Goal: Navigation & Orientation: Find specific page/section

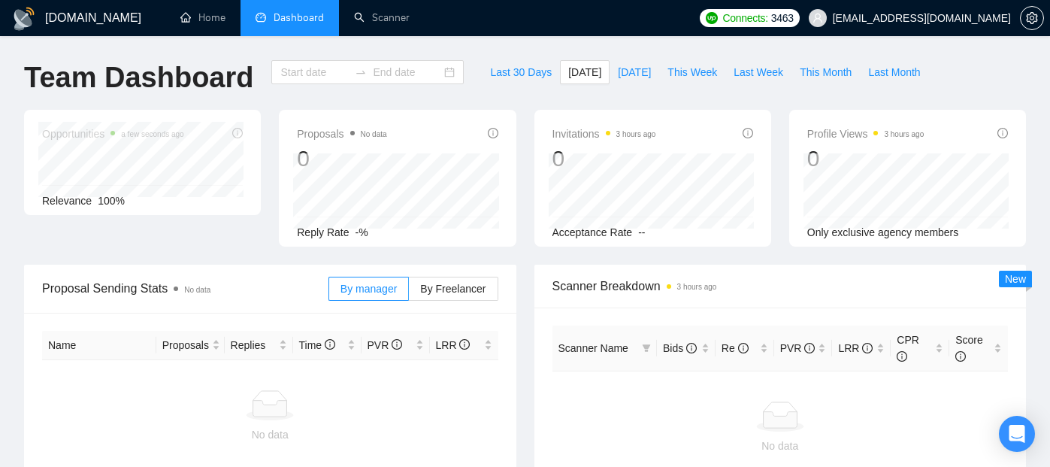
type input "[DATE]"
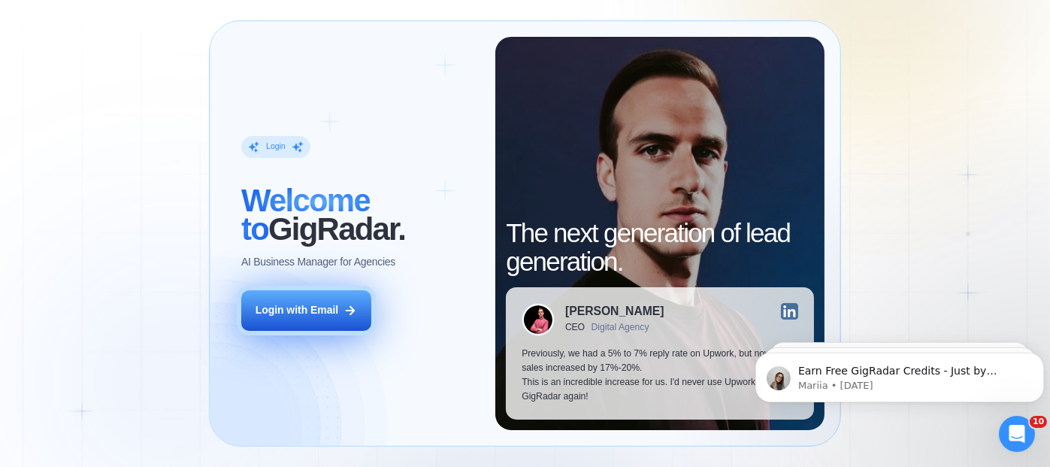
click at [296, 316] on div "Login with Email" at bounding box center [297, 310] width 83 height 14
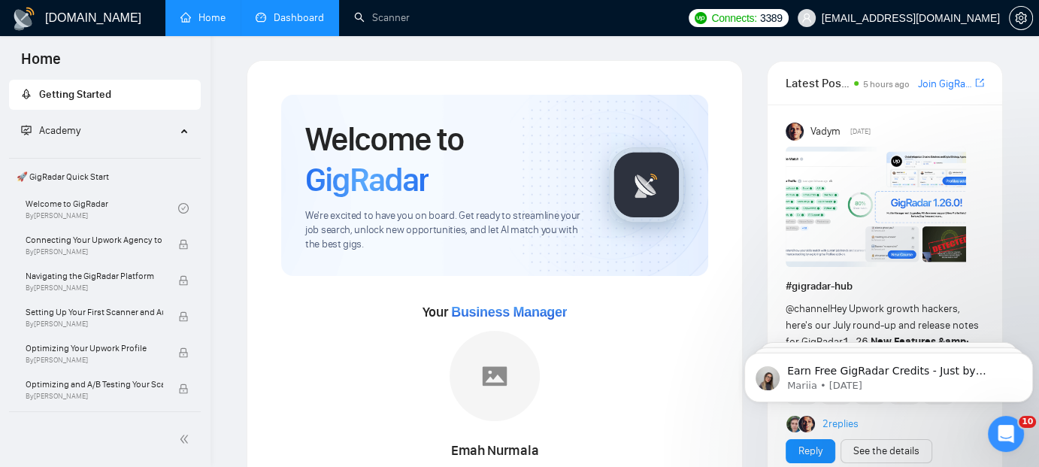
click at [301, 15] on link "Dashboard" at bounding box center [290, 17] width 68 height 13
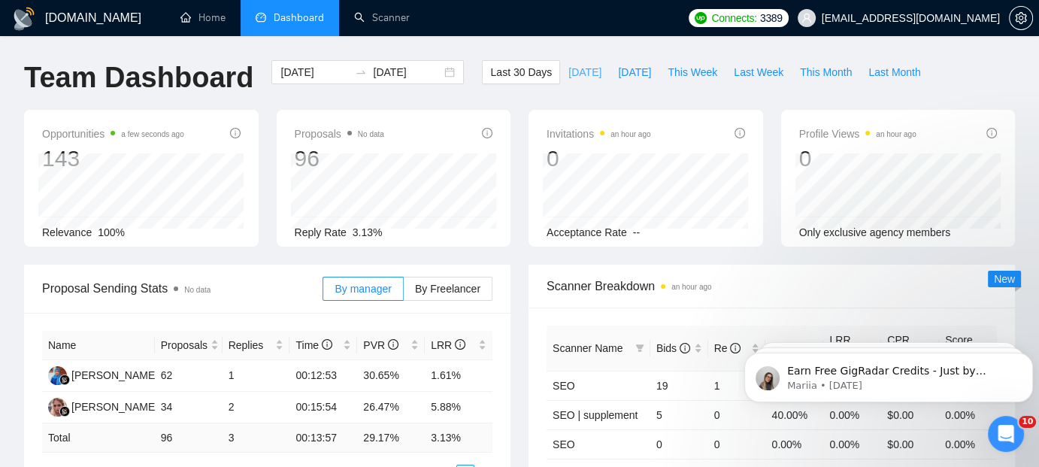
click at [571, 75] on span "[DATE]" at bounding box center [584, 72] width 33 height 17
type input "[DATE]"
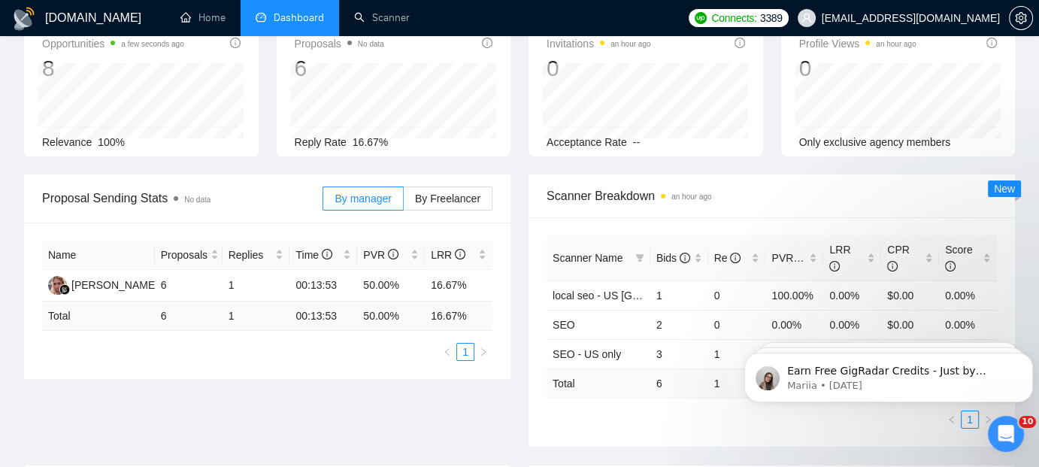
scroll to position [120, 0]
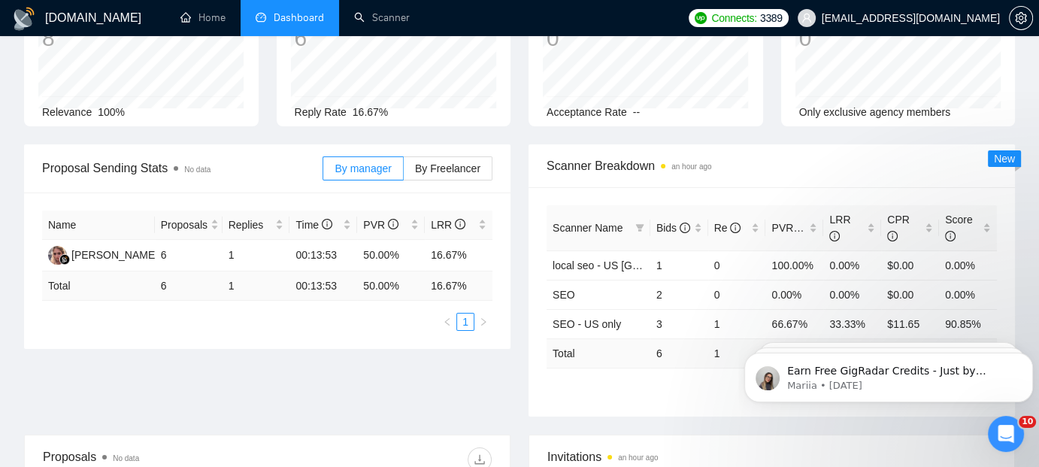
click at [386, 392] on div "Proposal Sending Stats No data By manager By Freelancer Name Proposals Replies …" at bounding box center [519, 289] width 1009 height 290
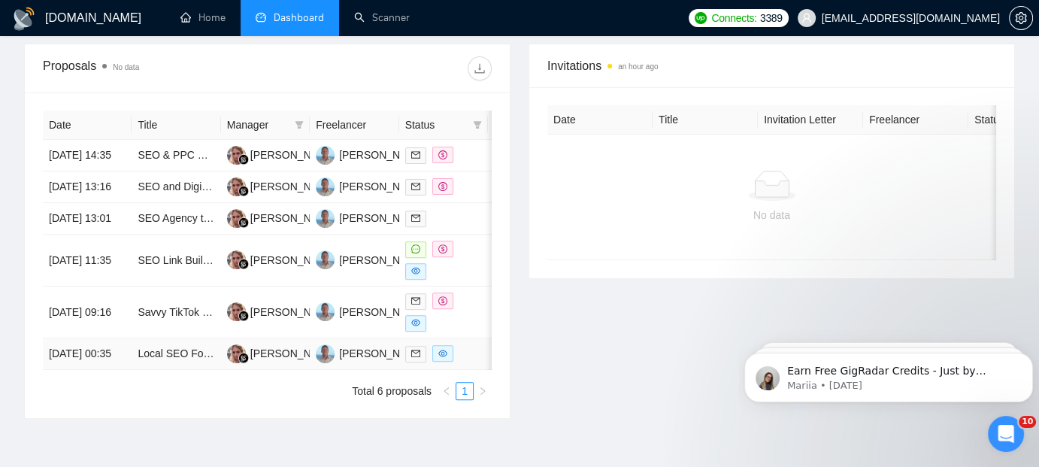
scroll to position [541, 0]
